Goal: Information Seeking & Learning: Learn about a topic

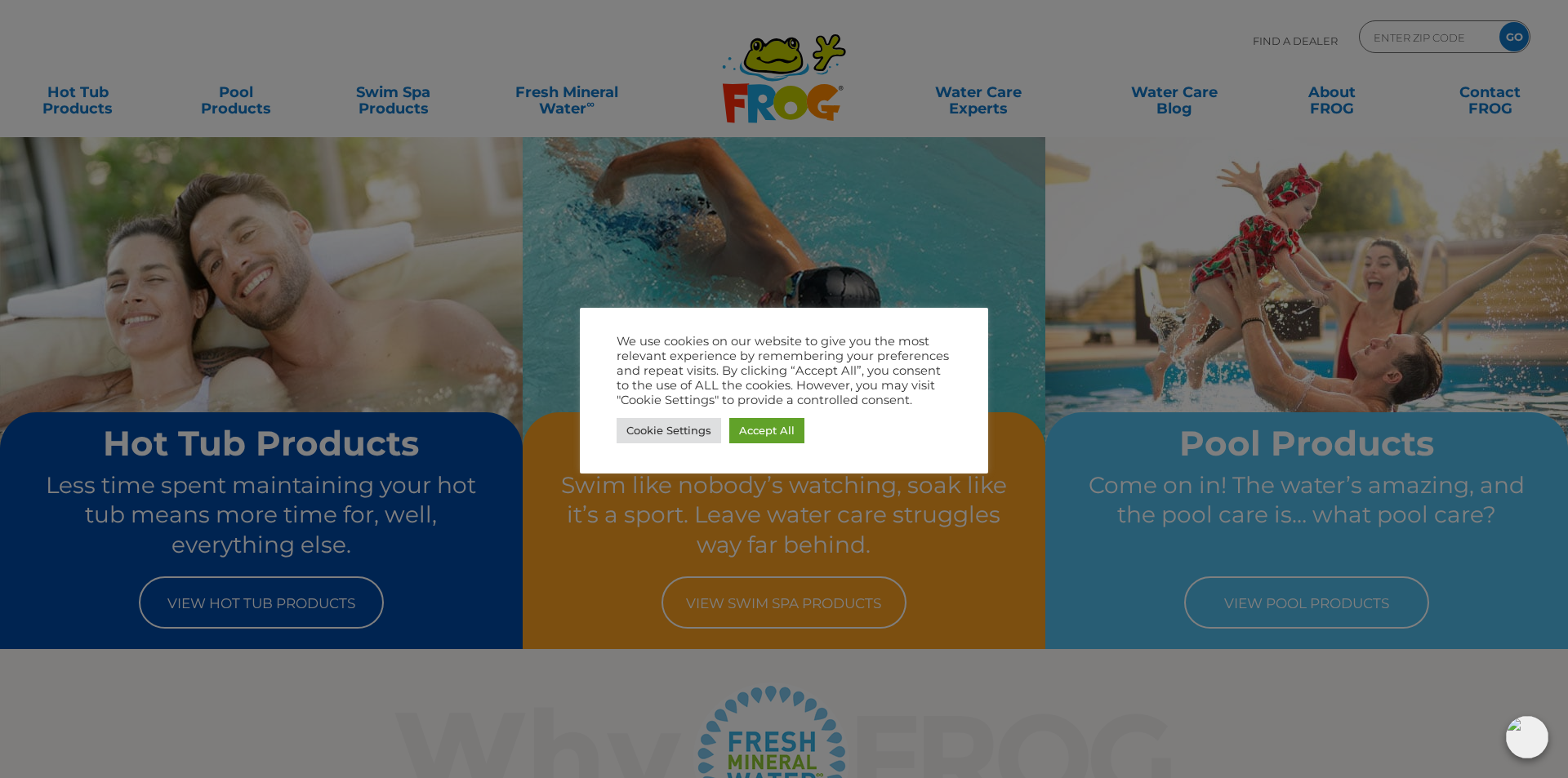
click at [606, 14] on div at bounding box center [784, 389] width 1568 height 778
click at [765, 432] on link "Accept All" at bounding box center [768, 431] width 75 height 25
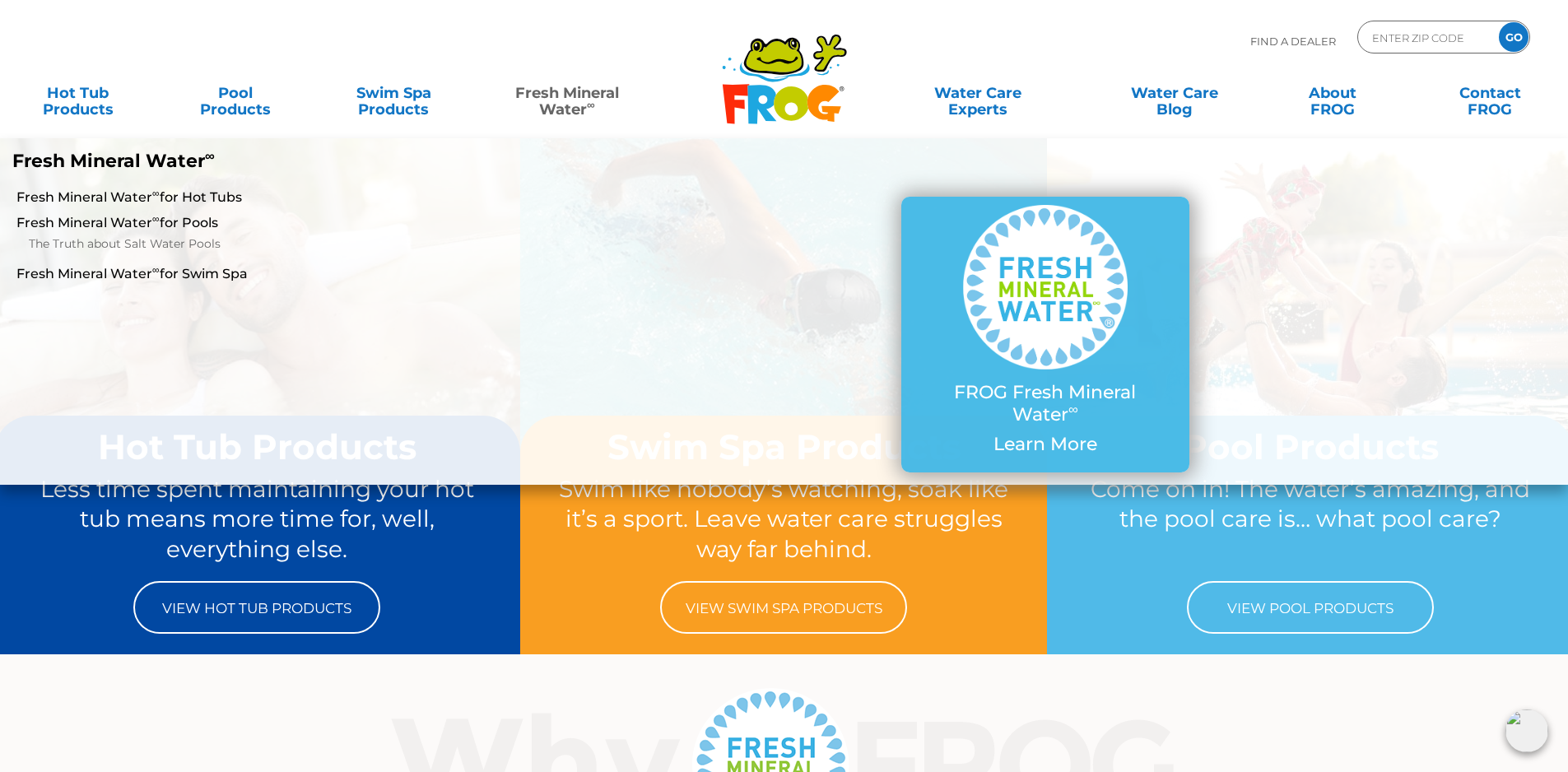
click at [566, 93] on link "Fresh Mineral Water ∞" at bounding box center [566, 93] width 154 height 33
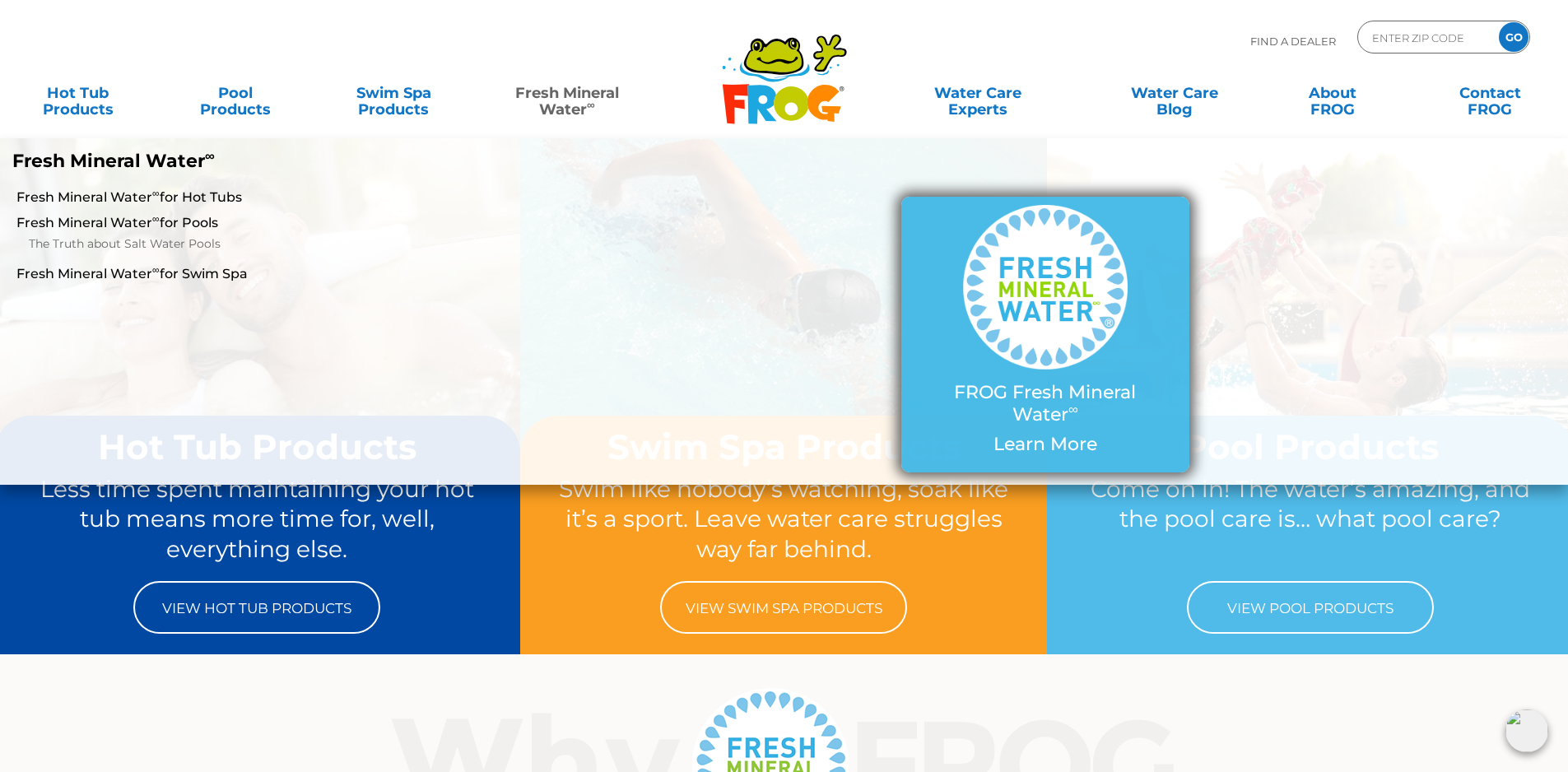
click at [1019, 278] on img at bounding box center [1045, 287] width 164 height 164
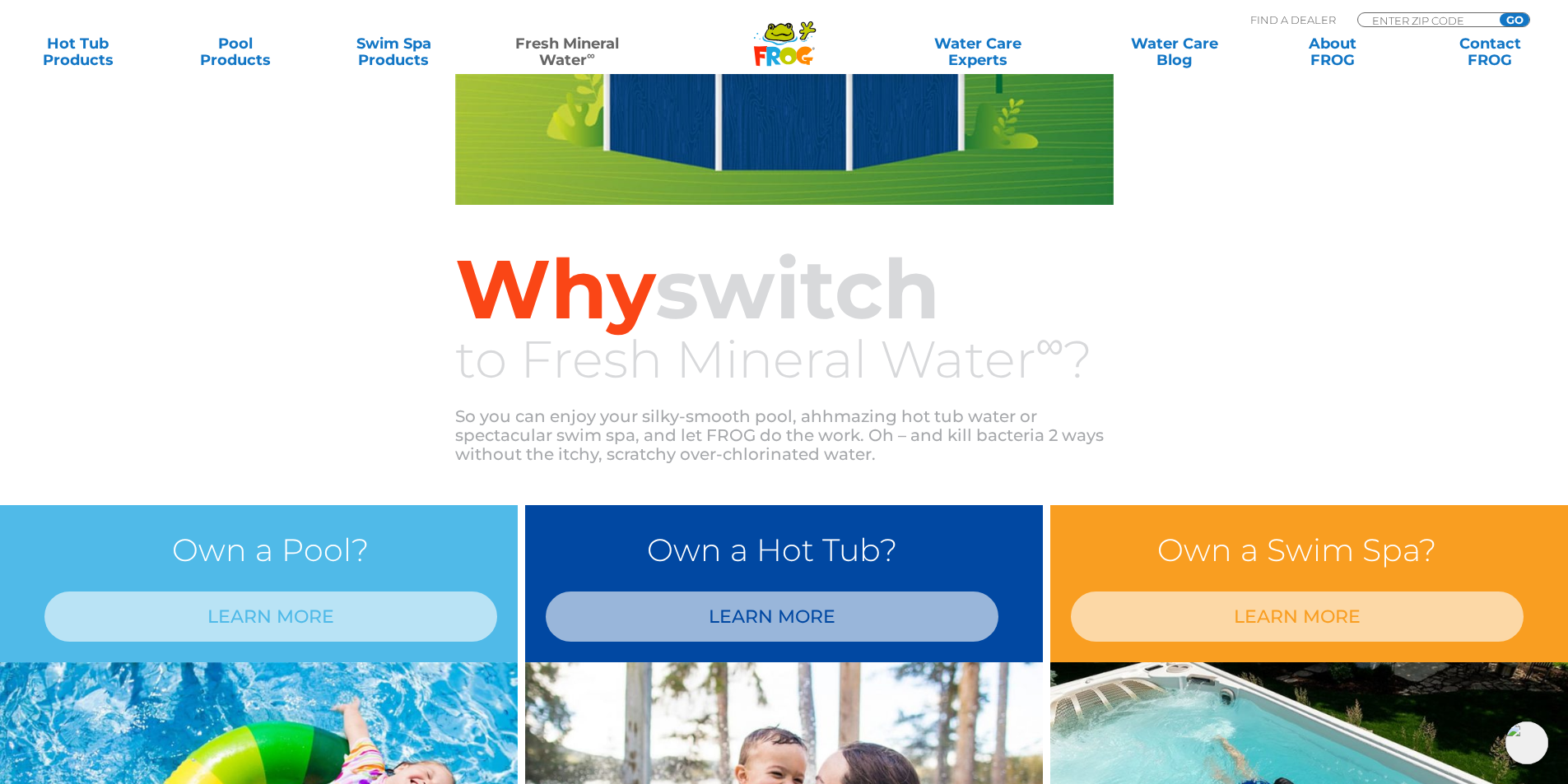
scroll to position [494, 0]
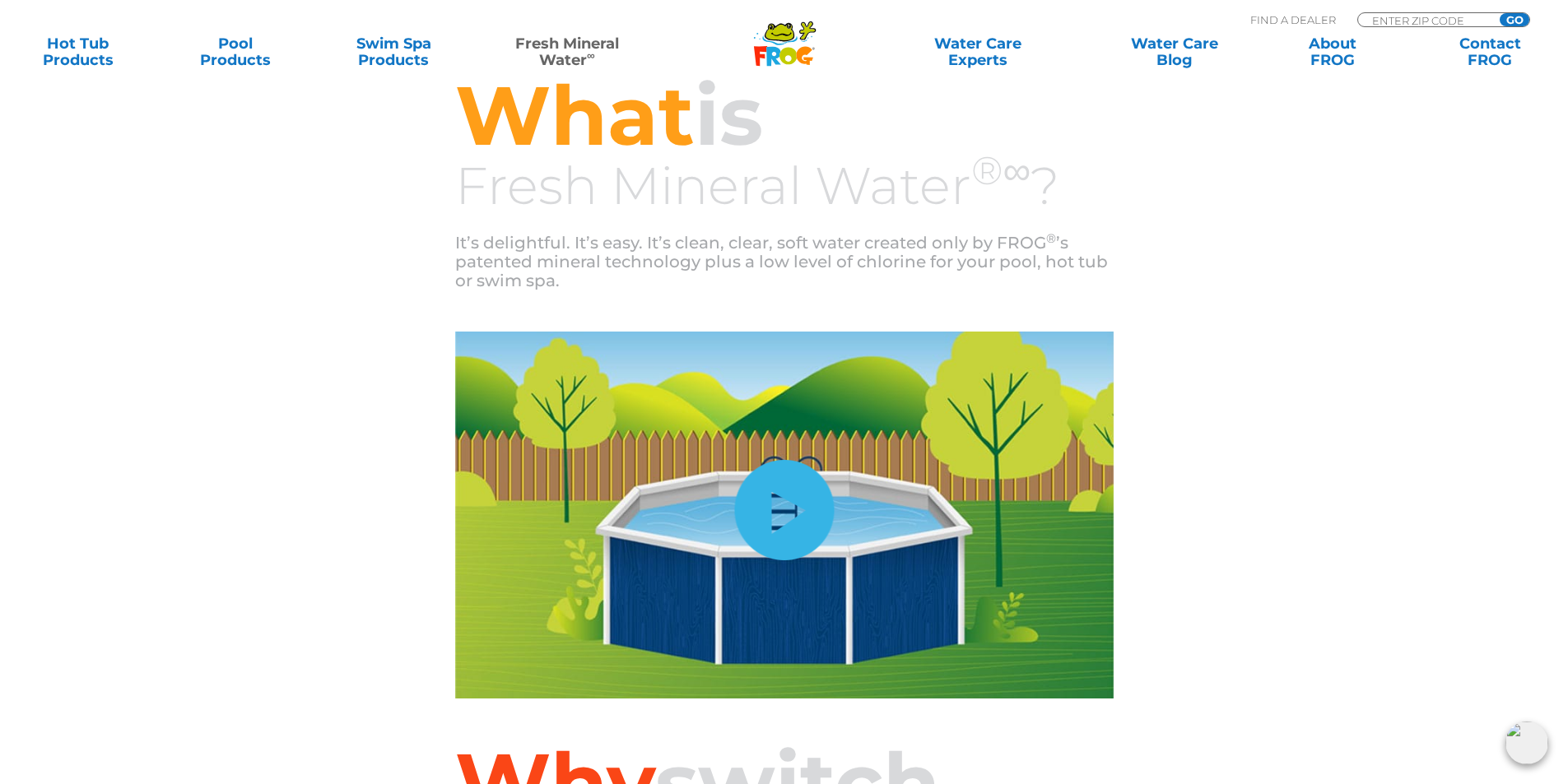
click at [766, 505] on link "hide-me" at bounding box center [784, 510] width 99 height 100
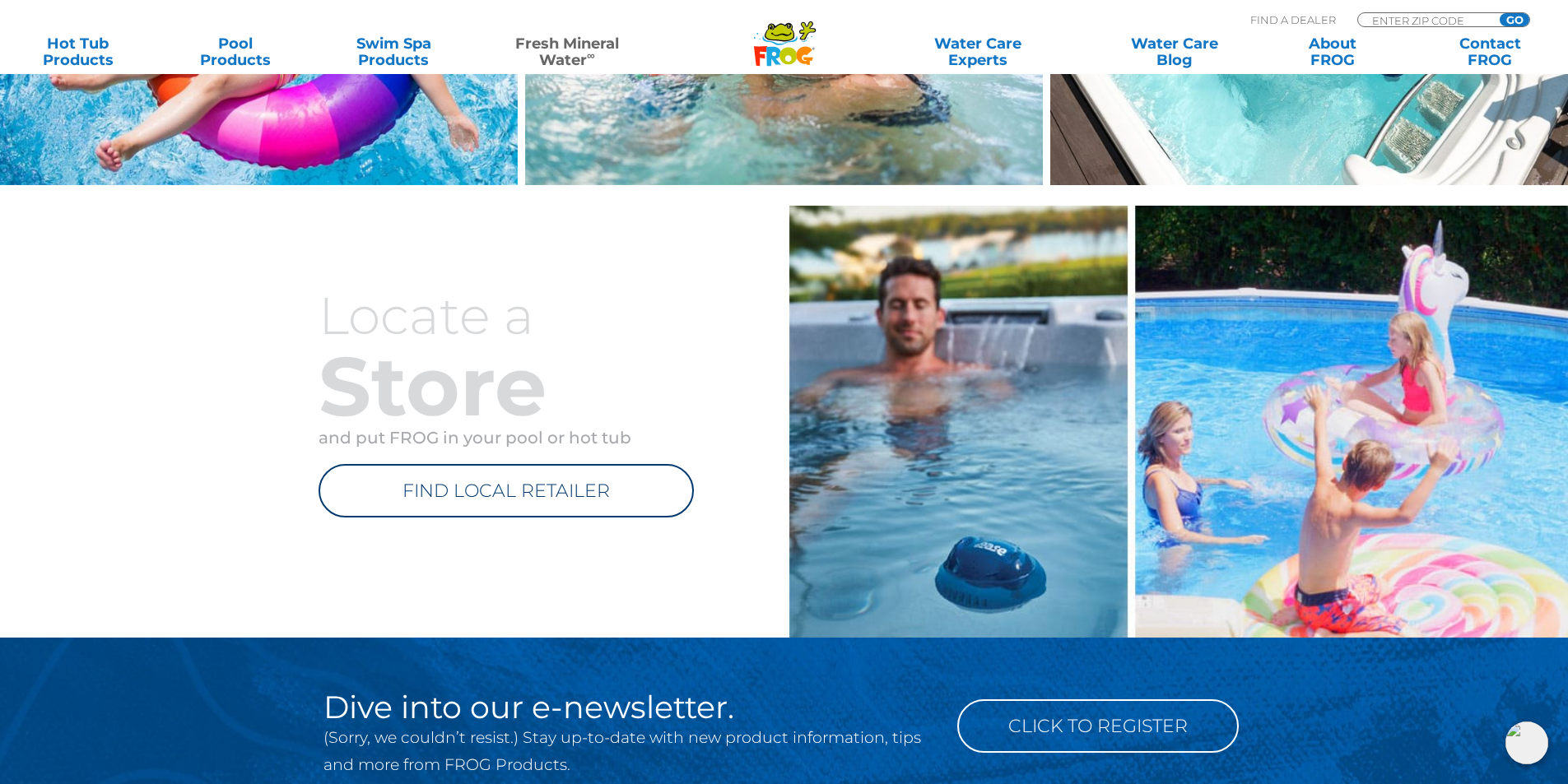
scroll to position [1399, 0]
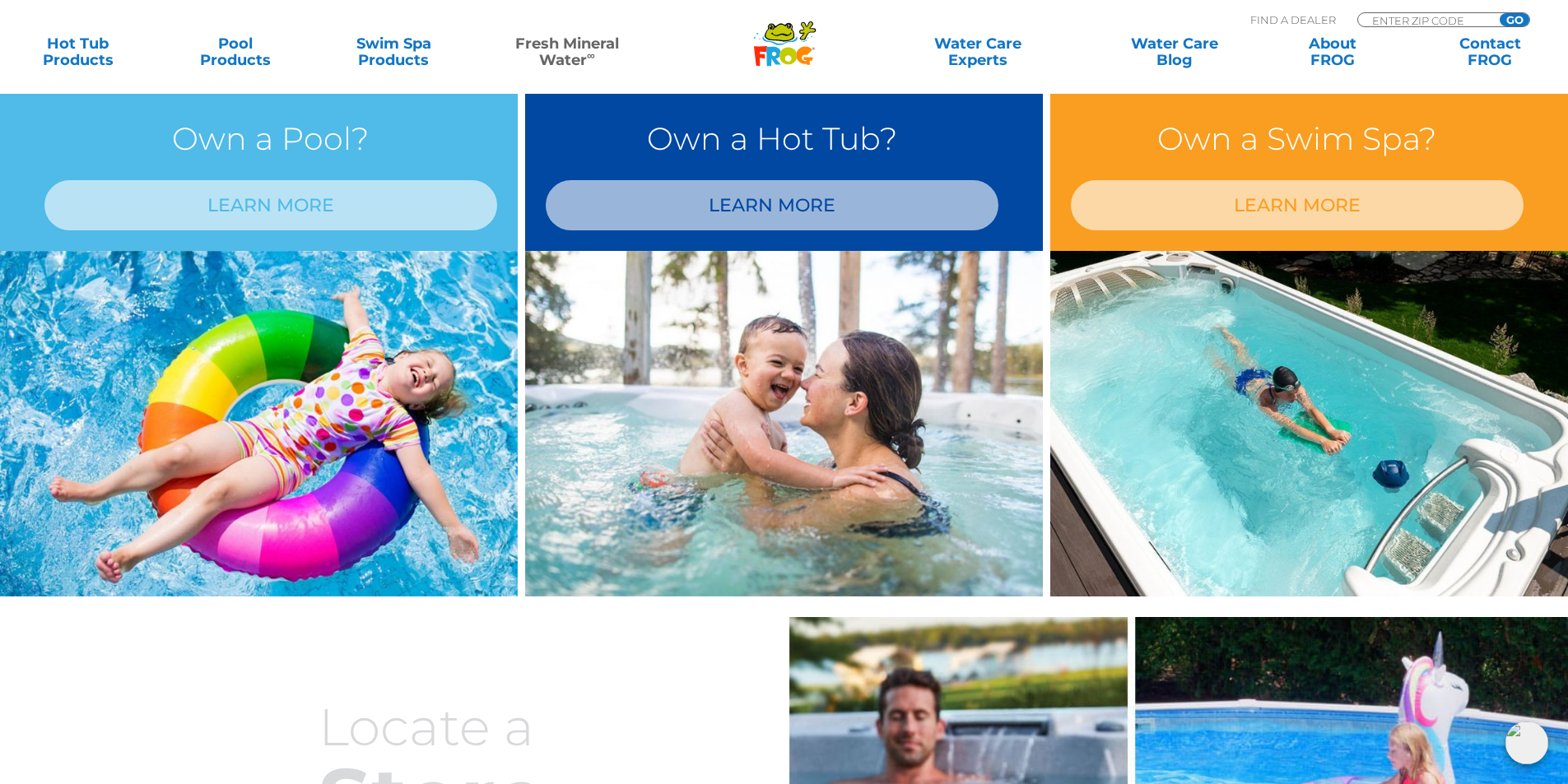
click at [304, 397] on img at bounding box center [259, 423] width 517 height 345
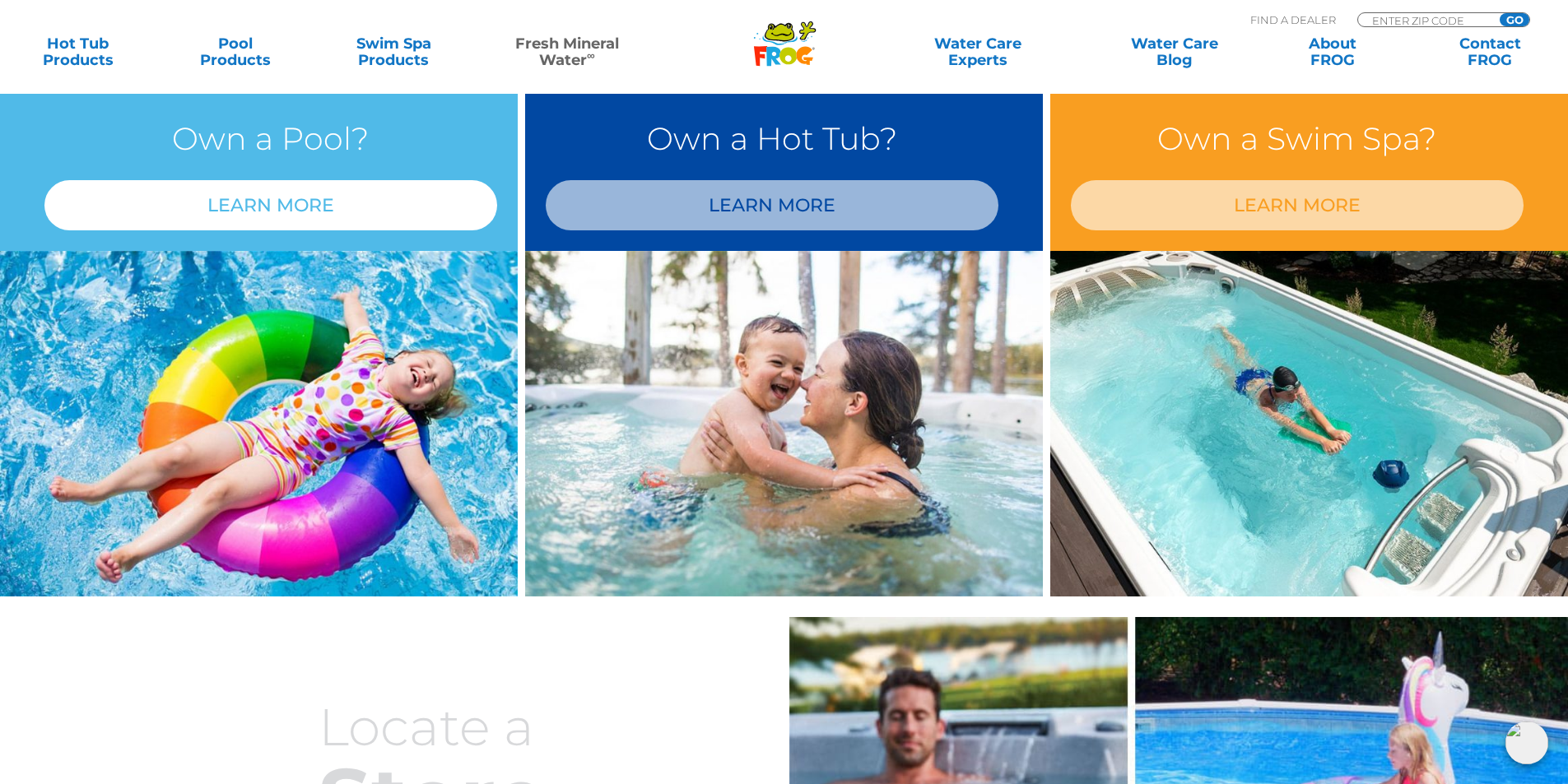
click at [286, 203] on link "LEARN MORE" at bounding box center [270, 205] width 452 height 51
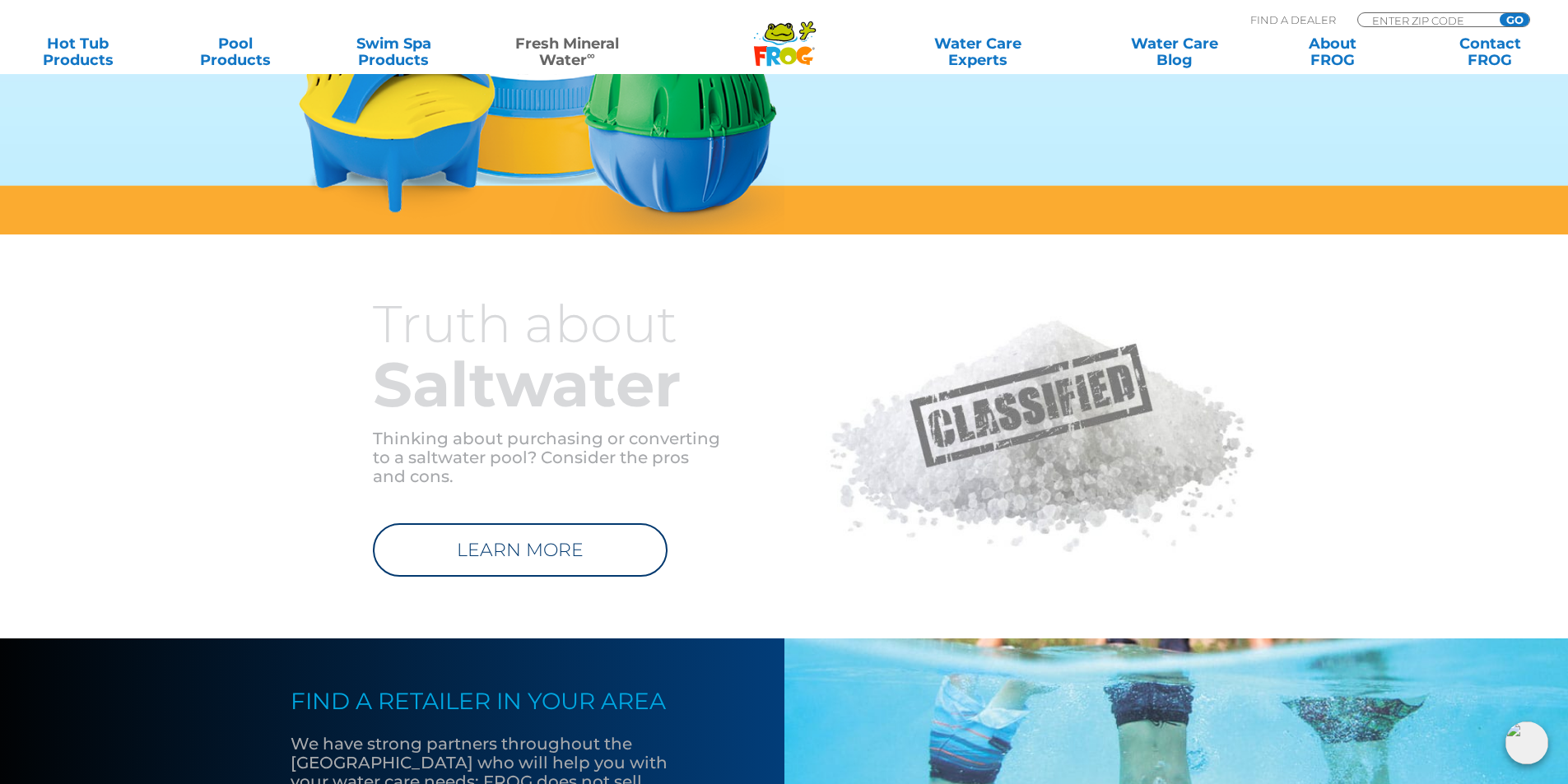
scroll to position [1563, 0]
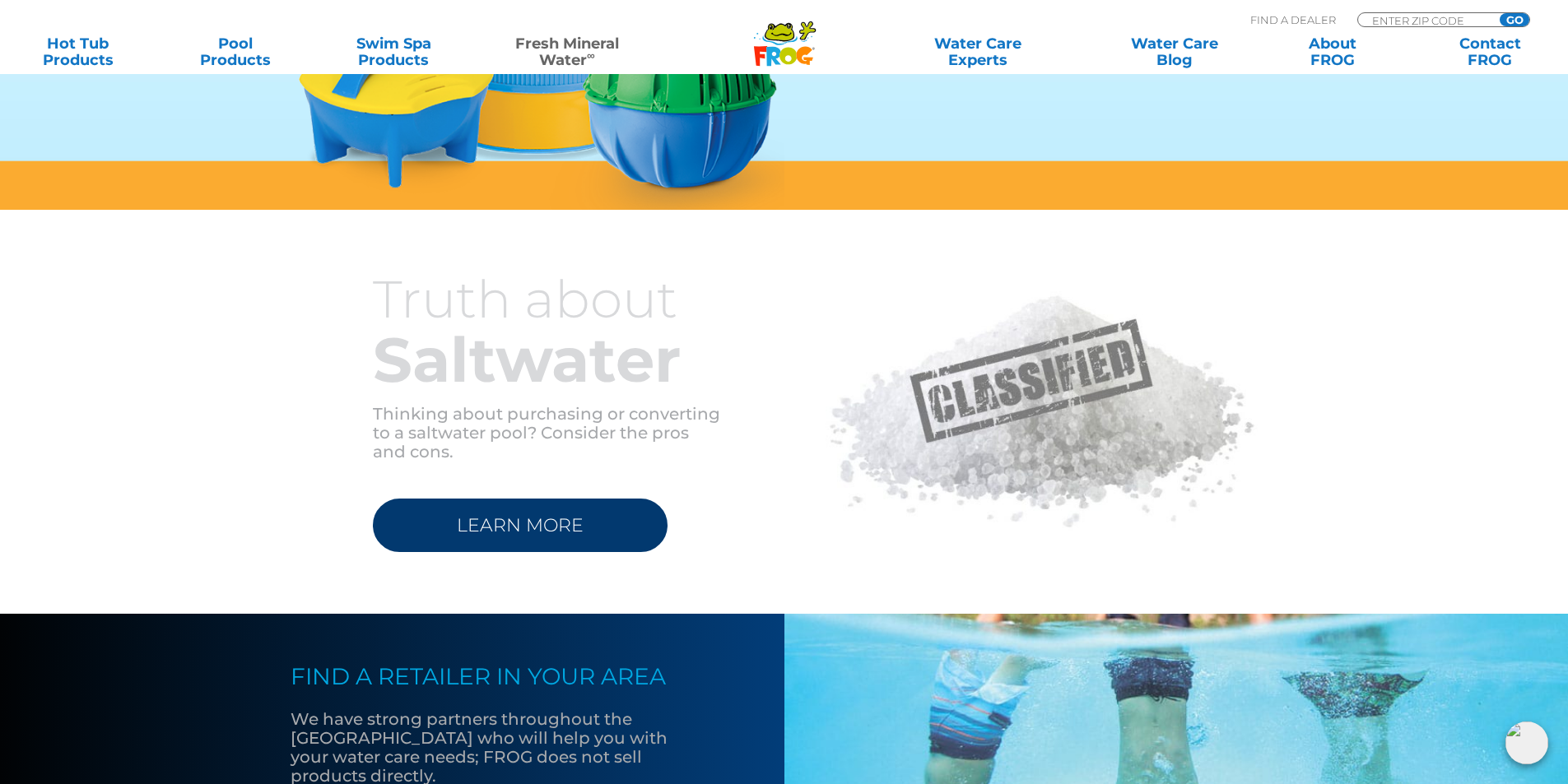
click at [534, 516] on link "LEARN MORE" at bounding box center [519, 525] width 295 height 53
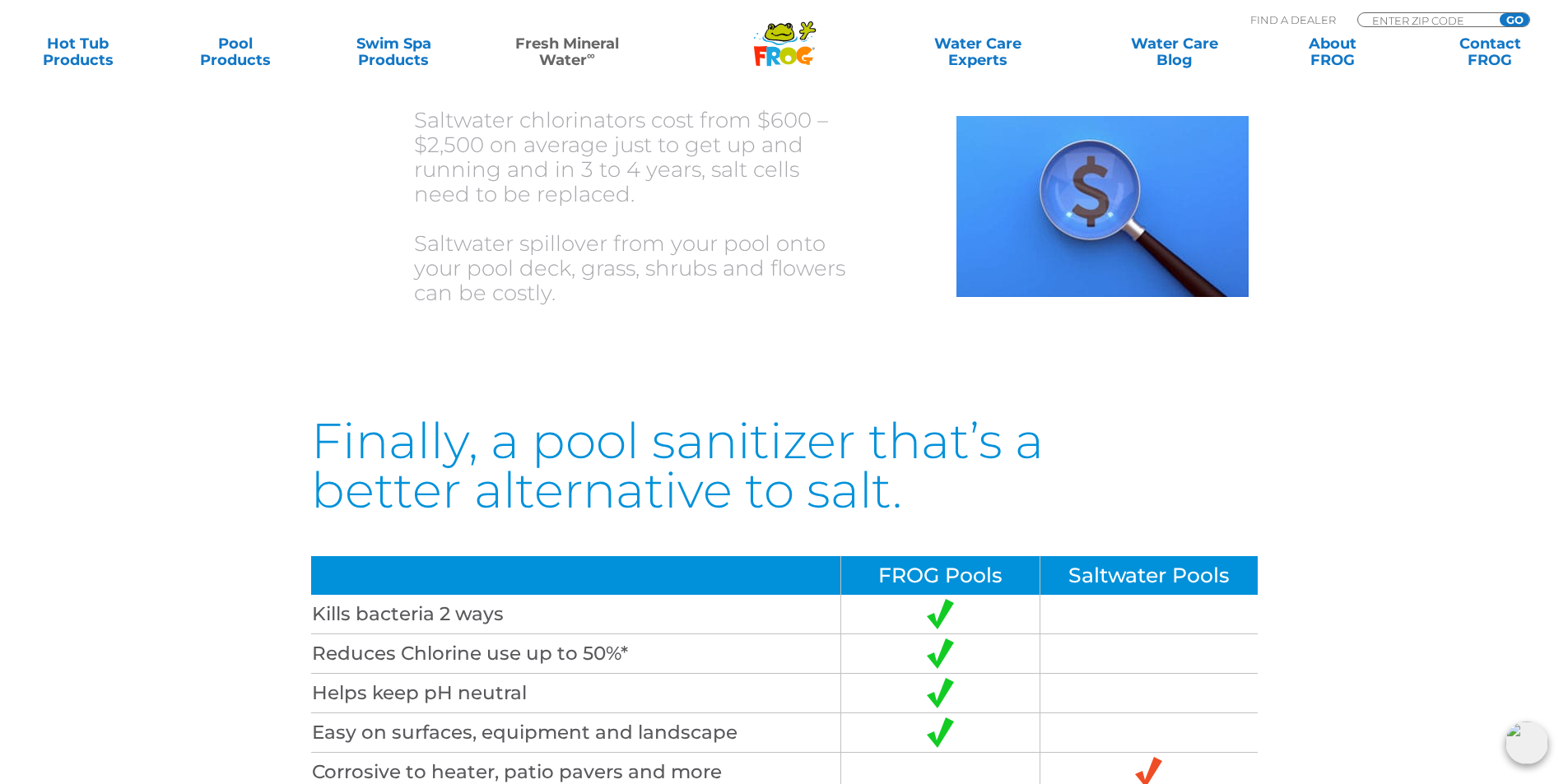
scroll to position [4362, 0]
